Goal: Check status: Check status

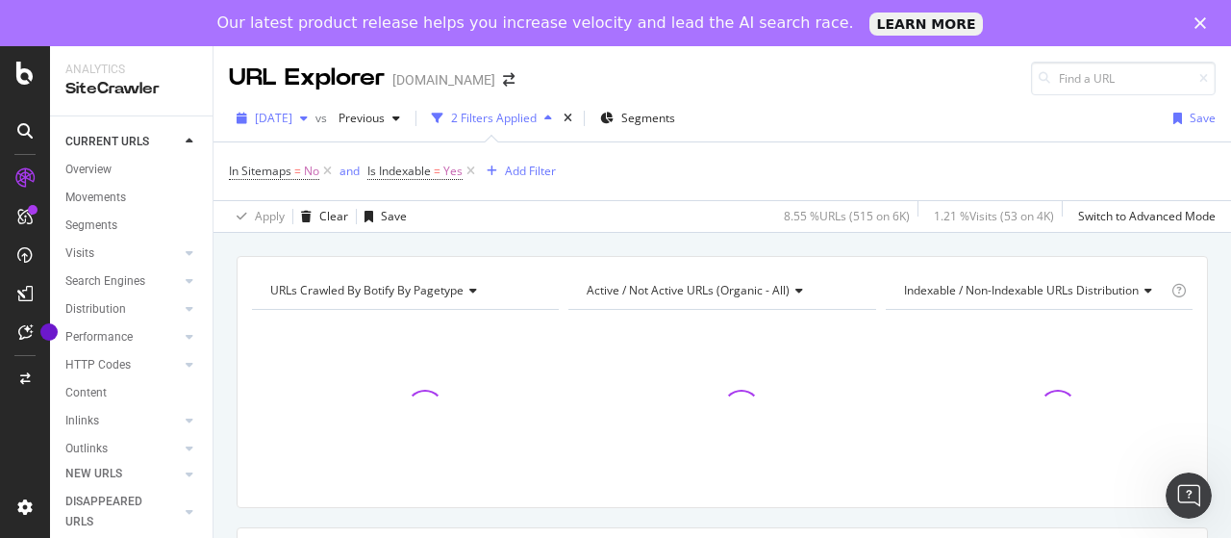
click at [292, 122] on span "[DATE]" at bounding box center [274, 118] width 38 height 16
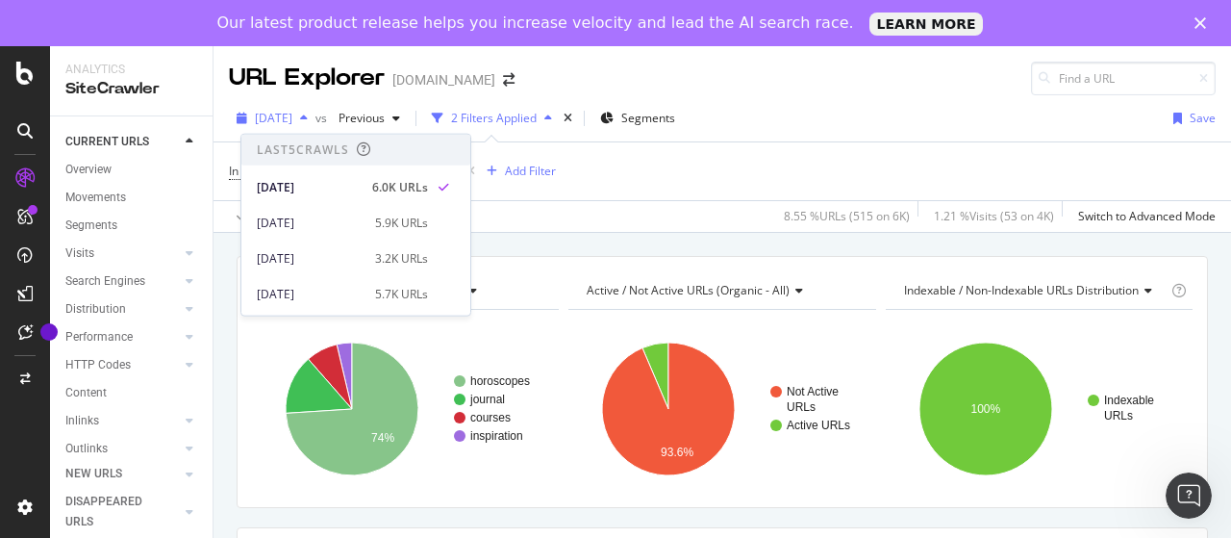
click at [292, 122] on span "[DATE]" at bounding box center [274, 118] width 38 height 16
